Goal: Check status

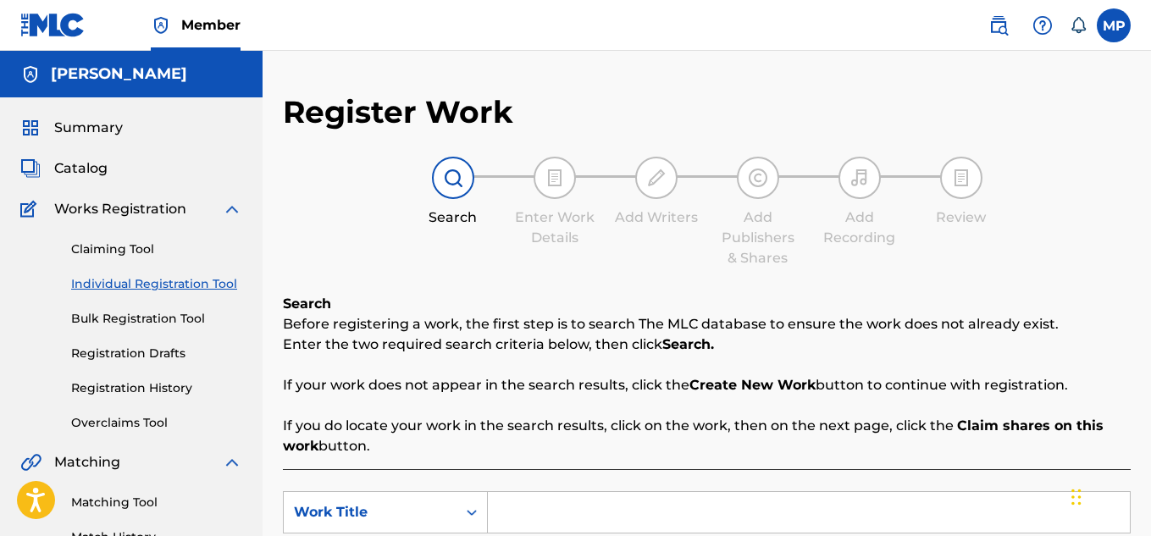
scroll to position [118, 0]
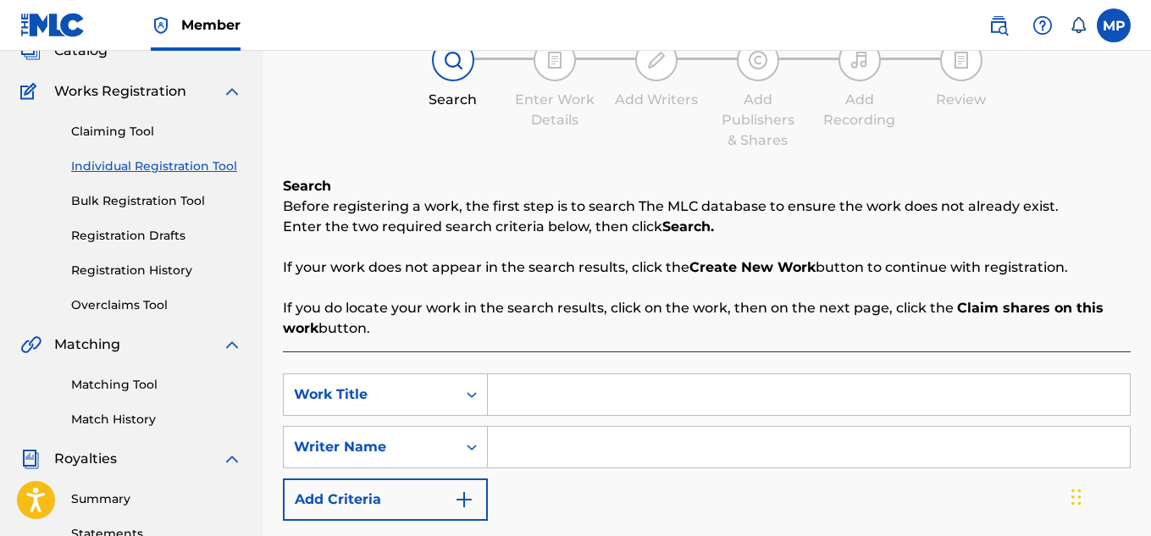
click at [135, 267] on link "Registration History" at bounding box center [156, 271] width 171 height 18
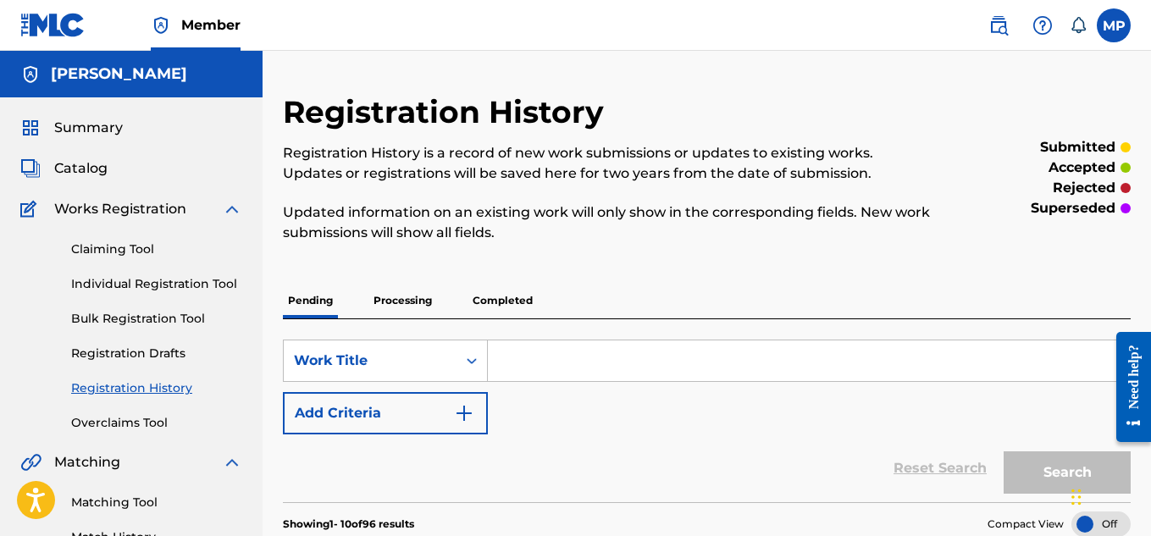
click at [73, 125] on span "Summary" at bounding box center [88, 128] width 69 height 20
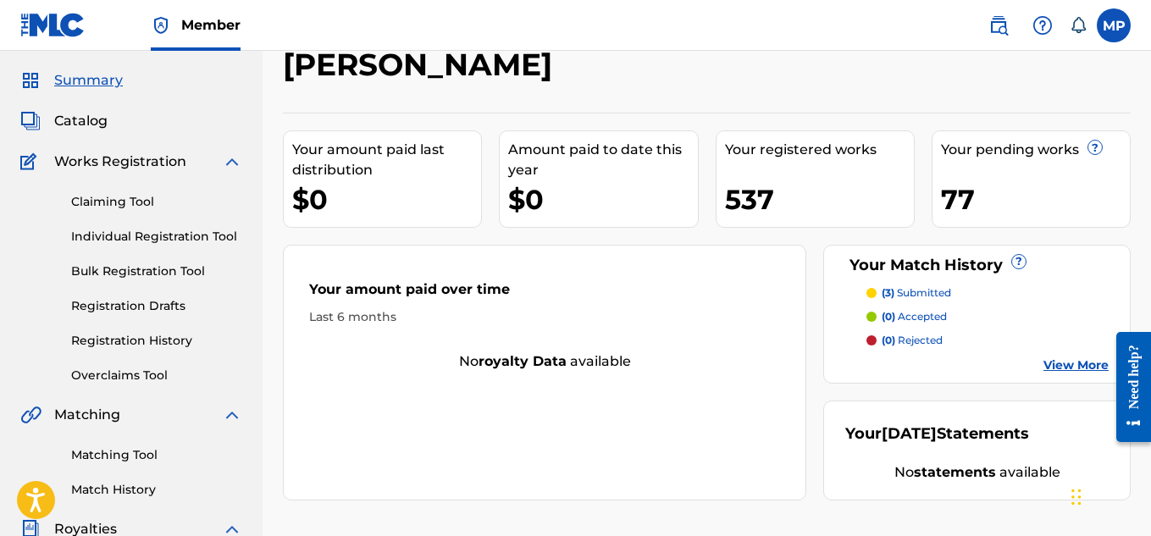
scroll to position [175, 0]
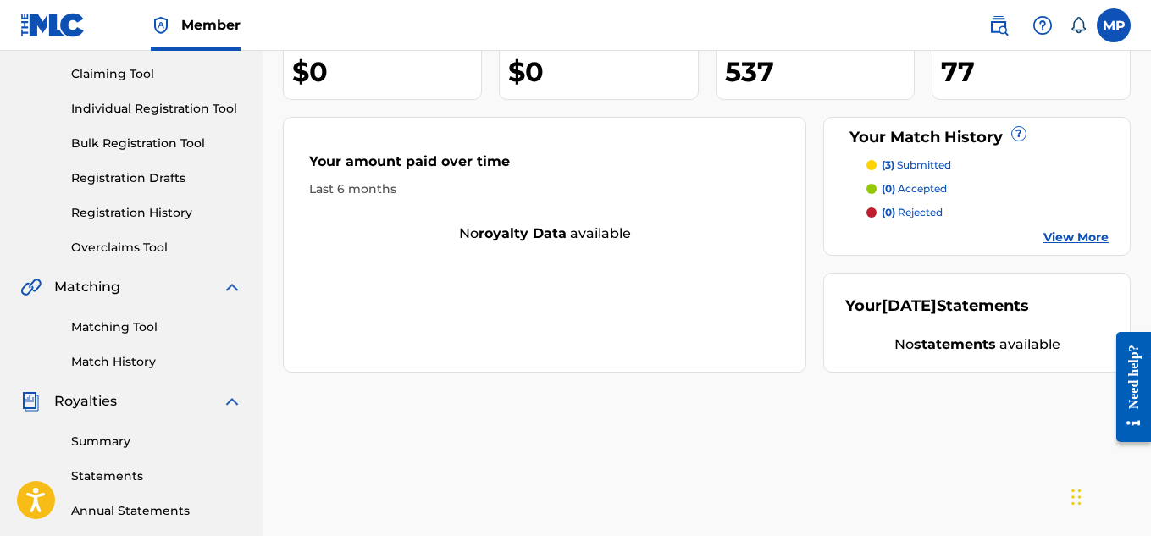
click at [918, 165] on p "(3) submitted" at bounding box center [916, 165] width 69 height 15
